Goal: Task Accomplishment & Management: Use online tool/utility

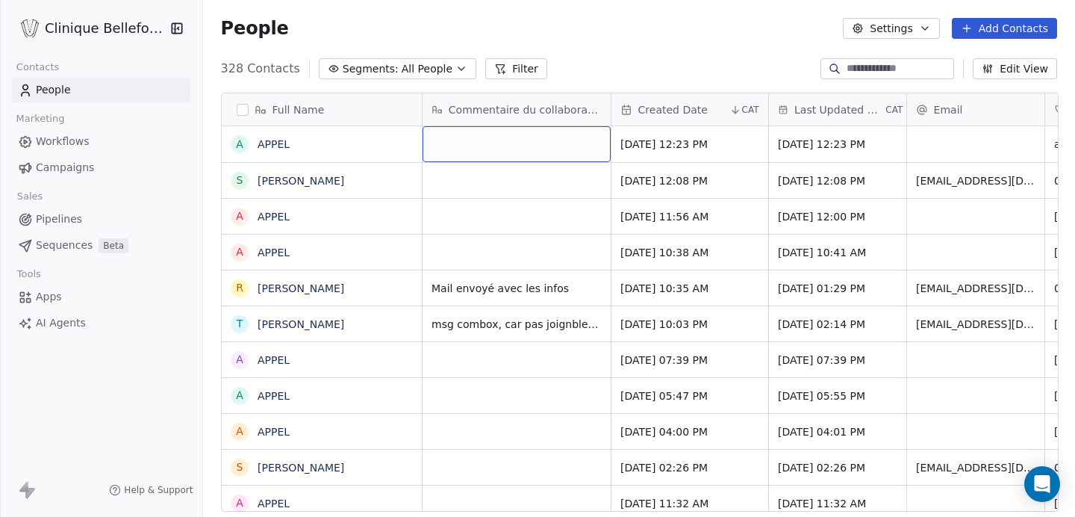
click at [463, 140] on div "grid" at bounding box center [517, 144] width 188 height 36
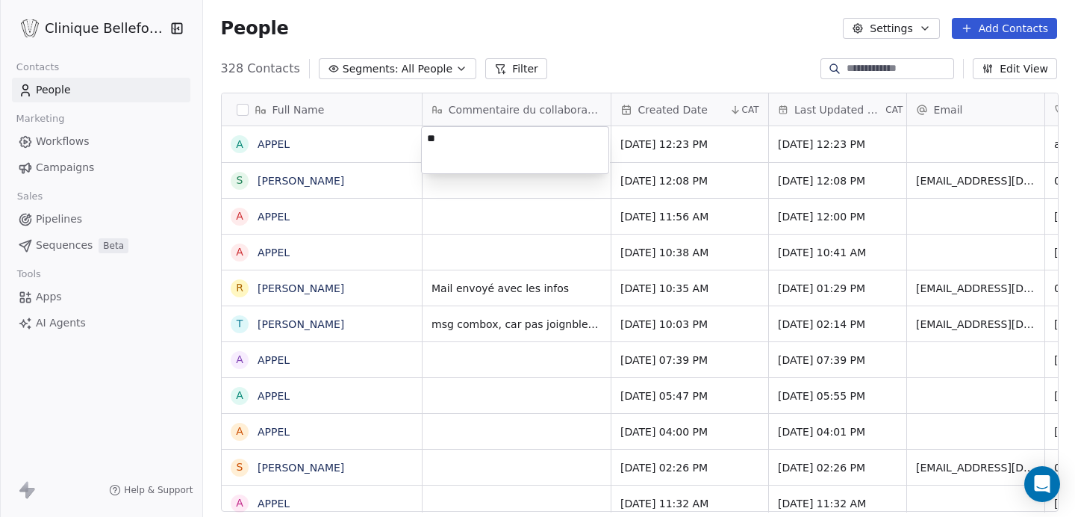
type textarea "*"
type textarea "**********"
click at [523, 187] on html "Clinique Bellefontaine Contacts People Marketing Workflows Campaigns Sales Pipe…" at bounding box center [537, 258] width 1075 height 517
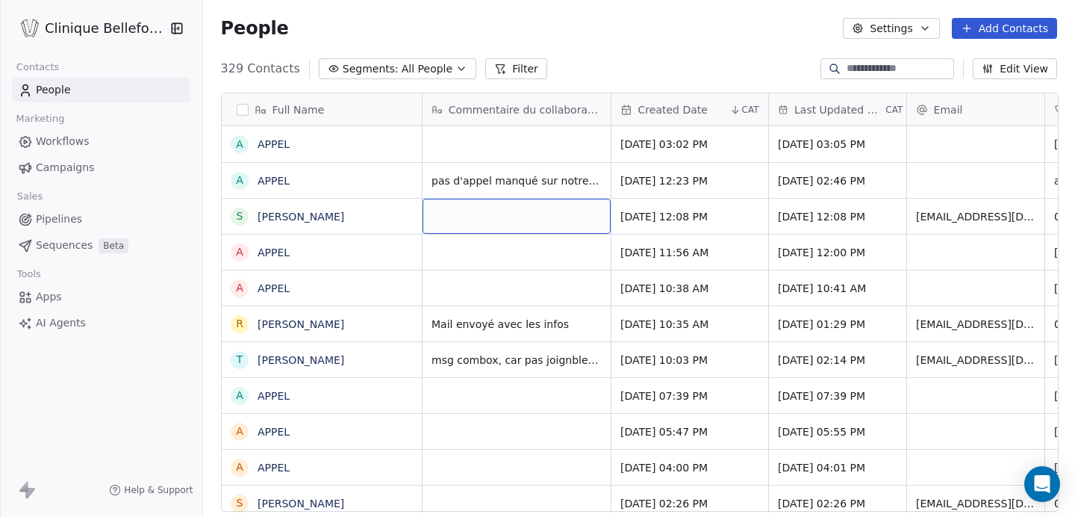
click at [491, 222] on div "grid" at bounding box center [517, 216] width 188 height 35
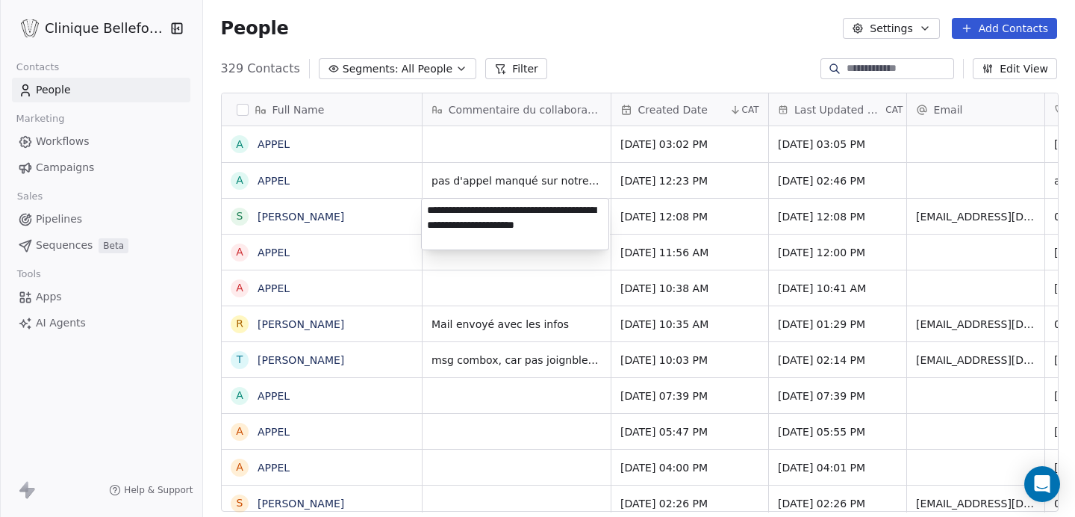
type textarea "**********"
click at [756, 208] on html "Clinique Bellefontaine Contacts People Marketing Workflows Campaigns Sales Pipe…" at bounding box center [537, 258] width 1075 height 517
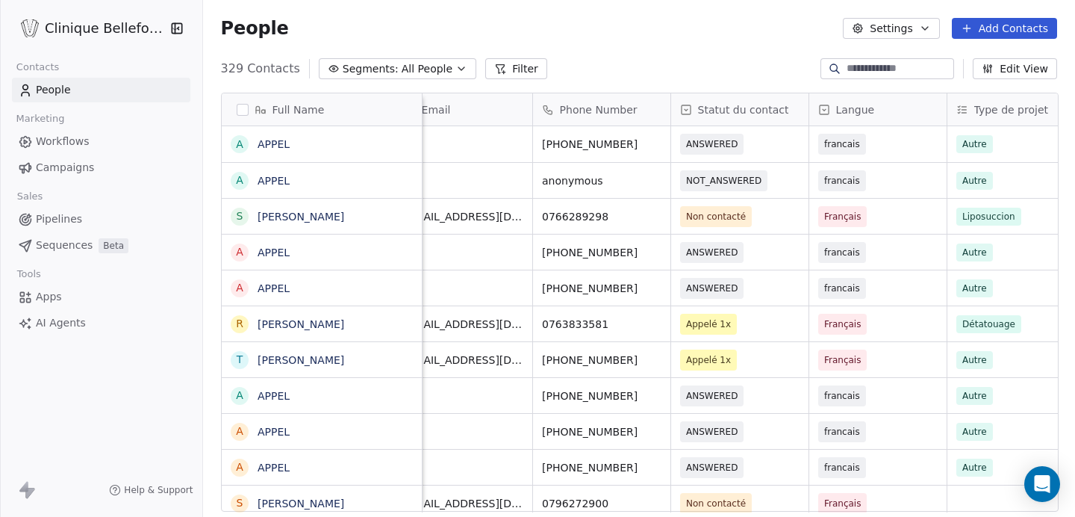
scroll to position [0, 513]
click at [776, 222] on div "Non contacté" at bounding box center [738, 216] width 137 height 35
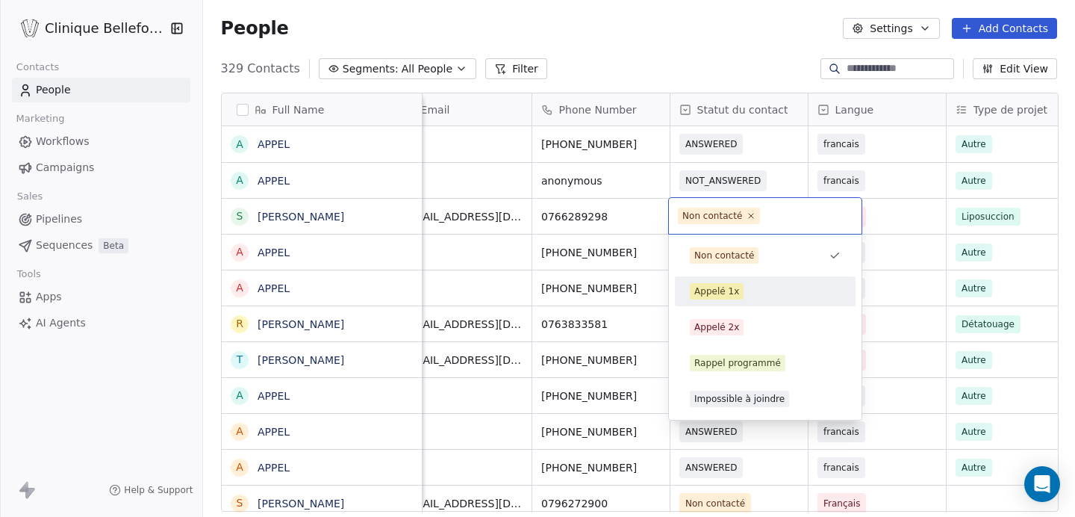
click at [726, 290] on div "Appelé 1x" at bounding box center [716, 290] width 45 height 13
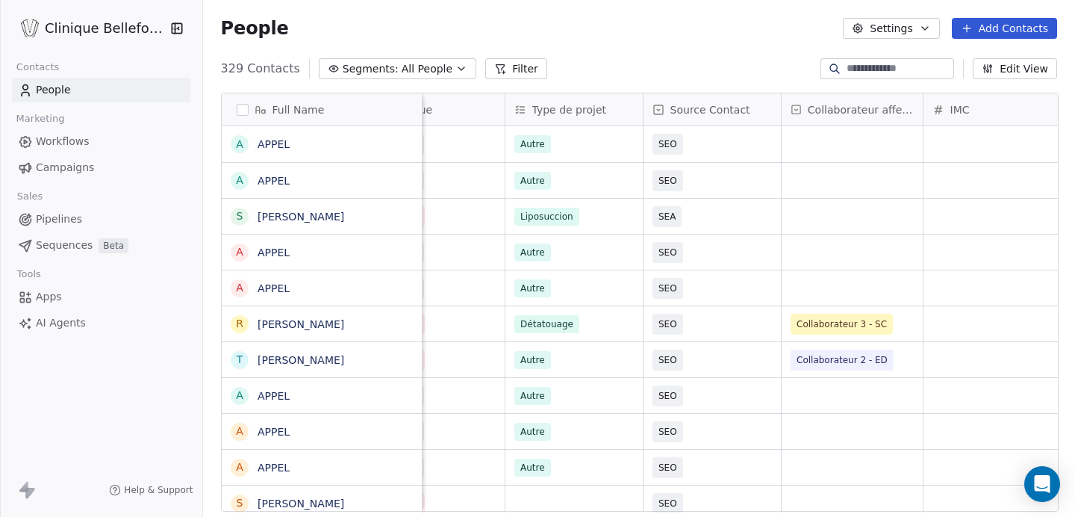
scroll to position [0, 997]
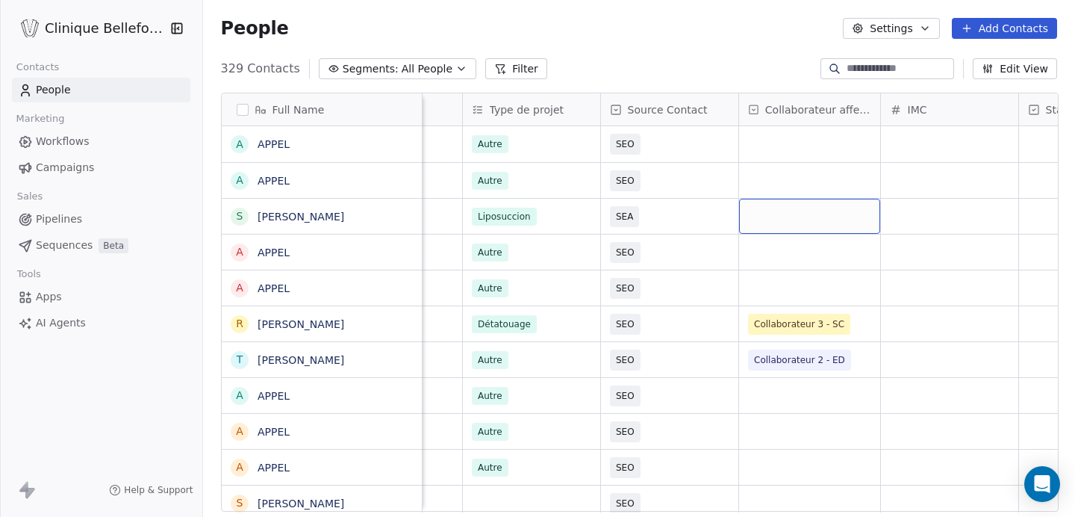
click at [814, 214] on div "grid" at bounding box center [809, 216] width 141 height 35
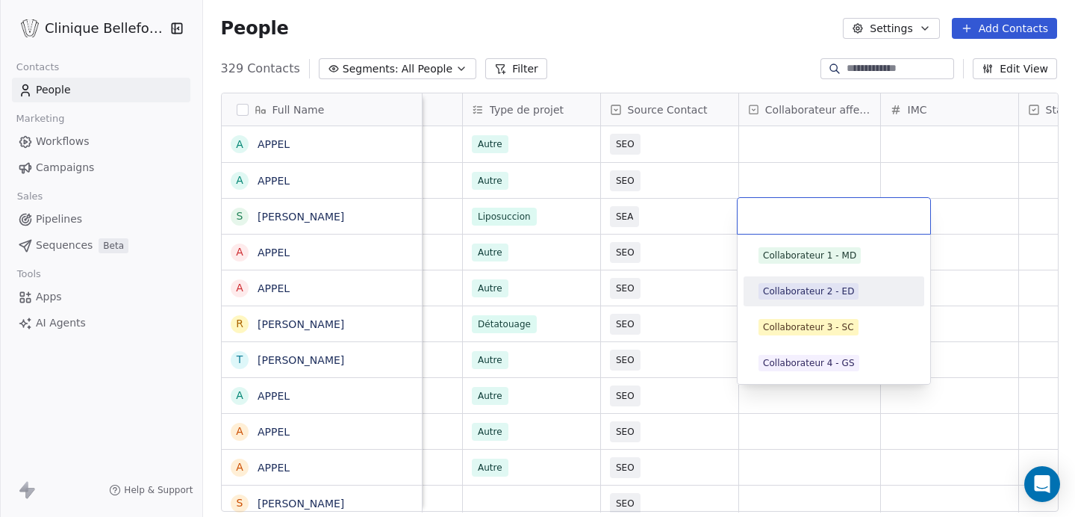
click at [843, 296] on div "Collaborateur 2 - ED" at bounding box center [808, 290] width 91 height 13
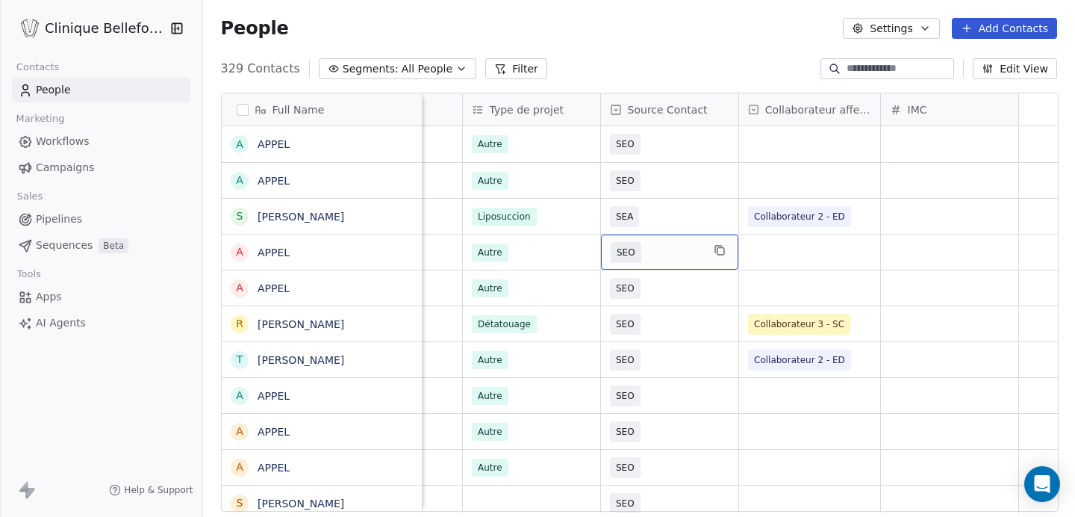
scroll to position [0, 0]
